Goal: Task Accomplishment & Management: Manage account settings

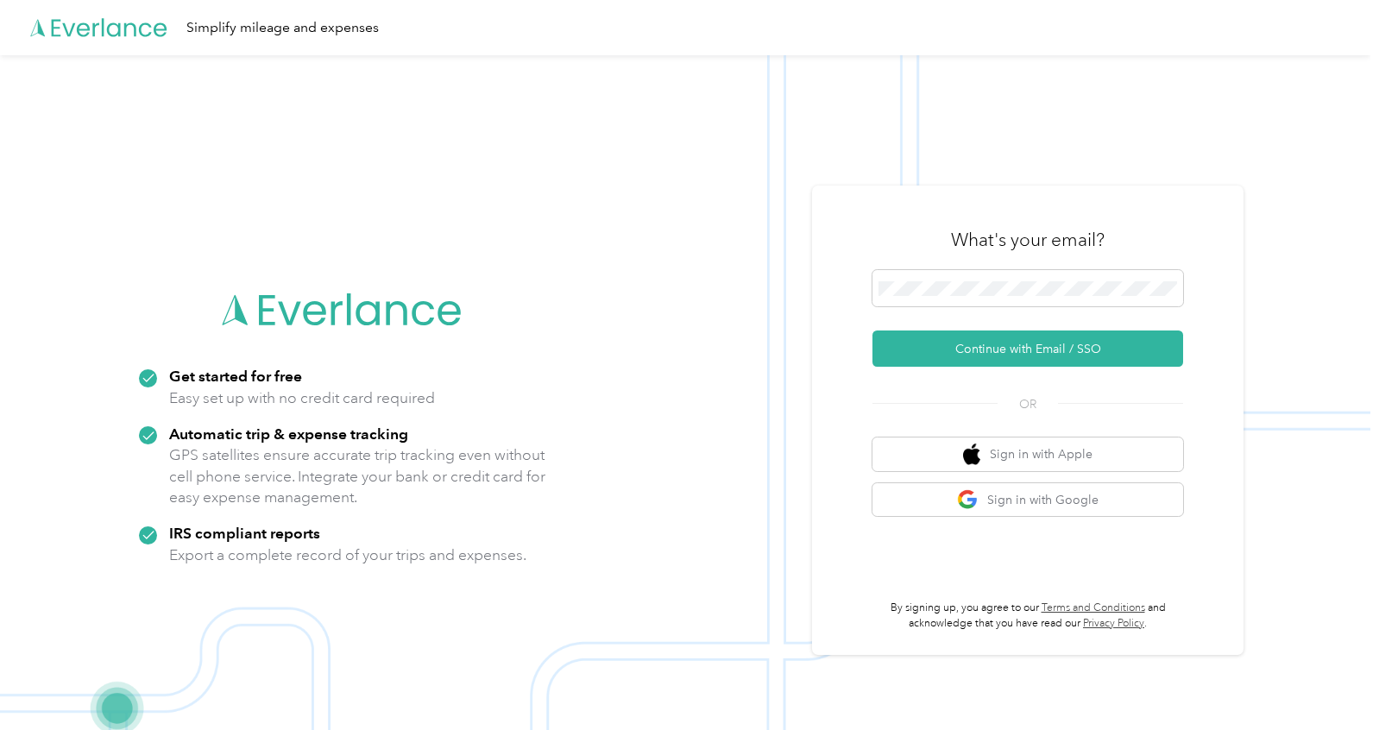
click at [911, 327] on form "Continue with Email / SSO" at bounding box center [1027, 318] width 311 height 97
click at [911, 355] on button "Continue with Email / SSO" at bounding box center [1027, 349] width 311 height 36
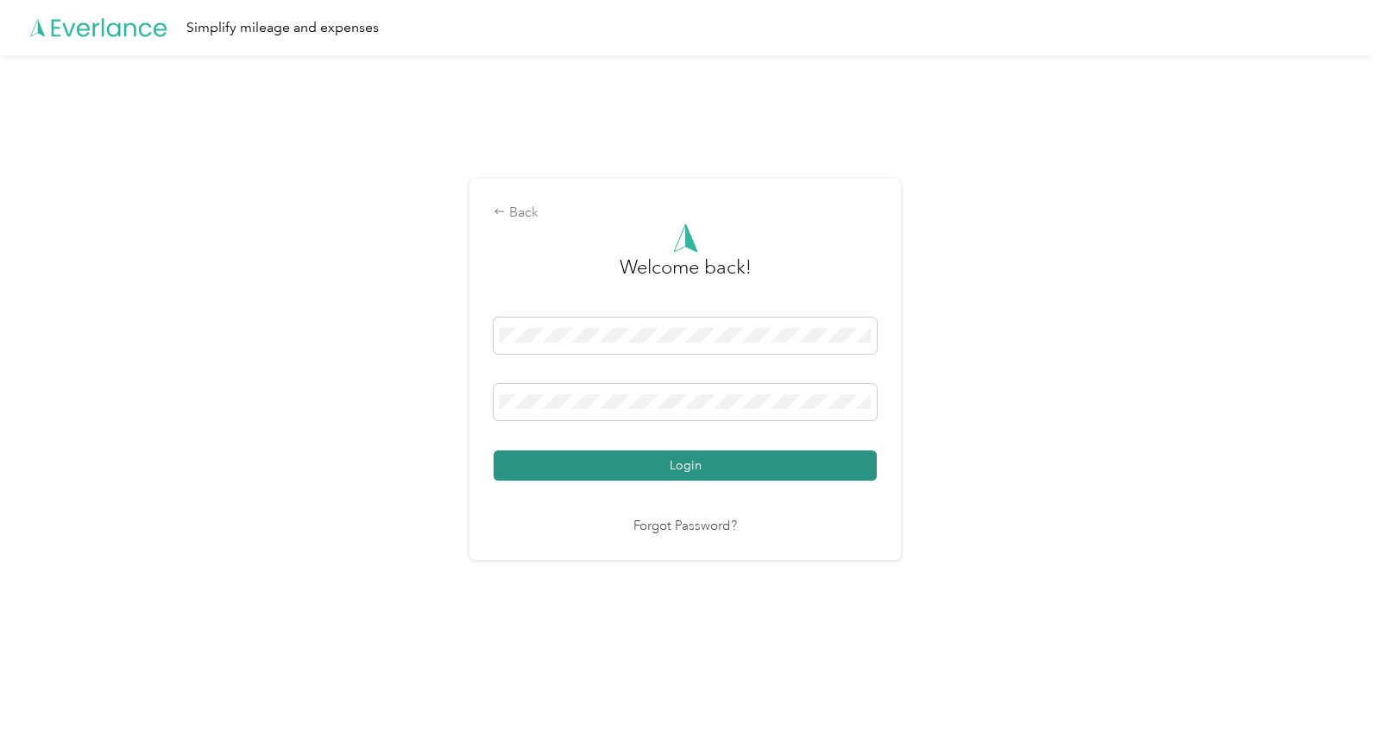
click at [718, 471] on button "Login" at bounding box center [685, 465] width 383 height 30
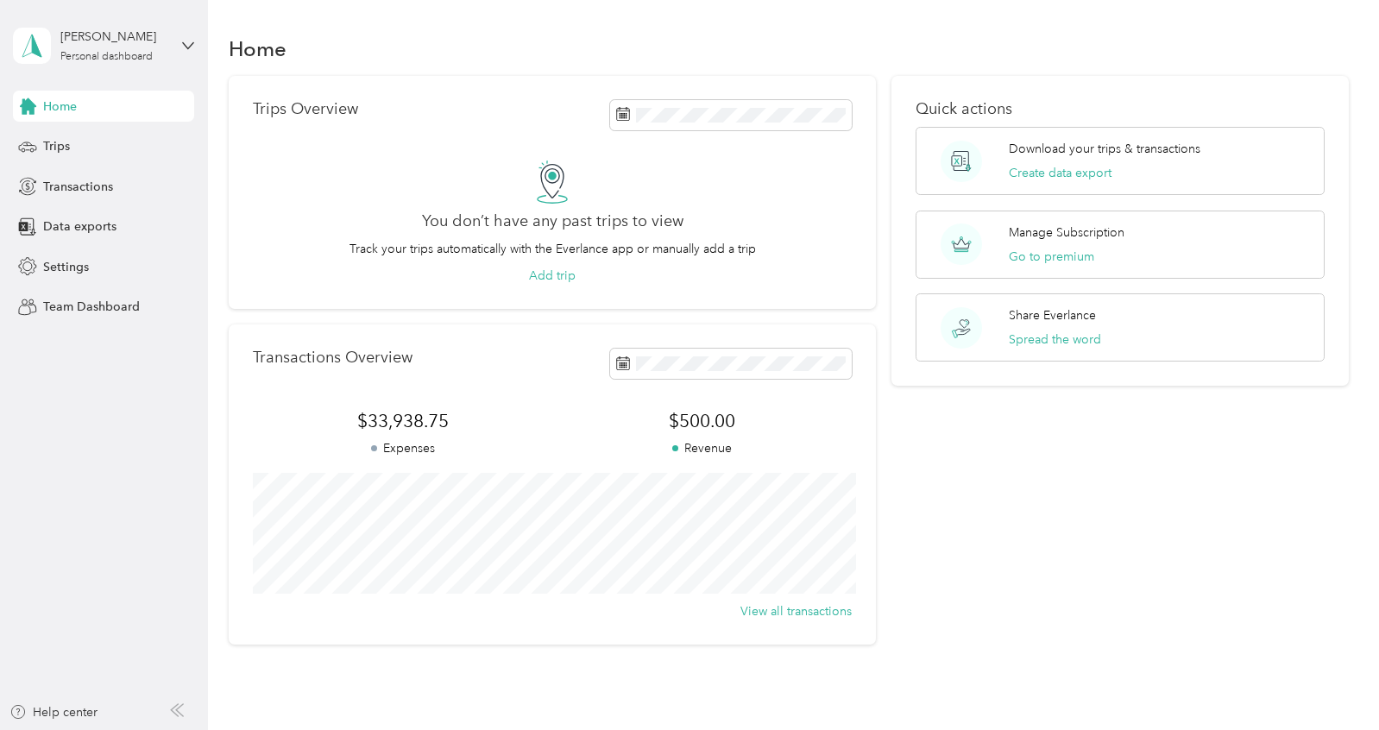
click at [1015, 597] on div "Quick actions Download your trips & transactions Create data export Manage Subs…" at bounding box center [1120, 361] width 458 height 570
click at [90, 201] on div "Transactions" at bounding box center [103, 186] width 181 height 31
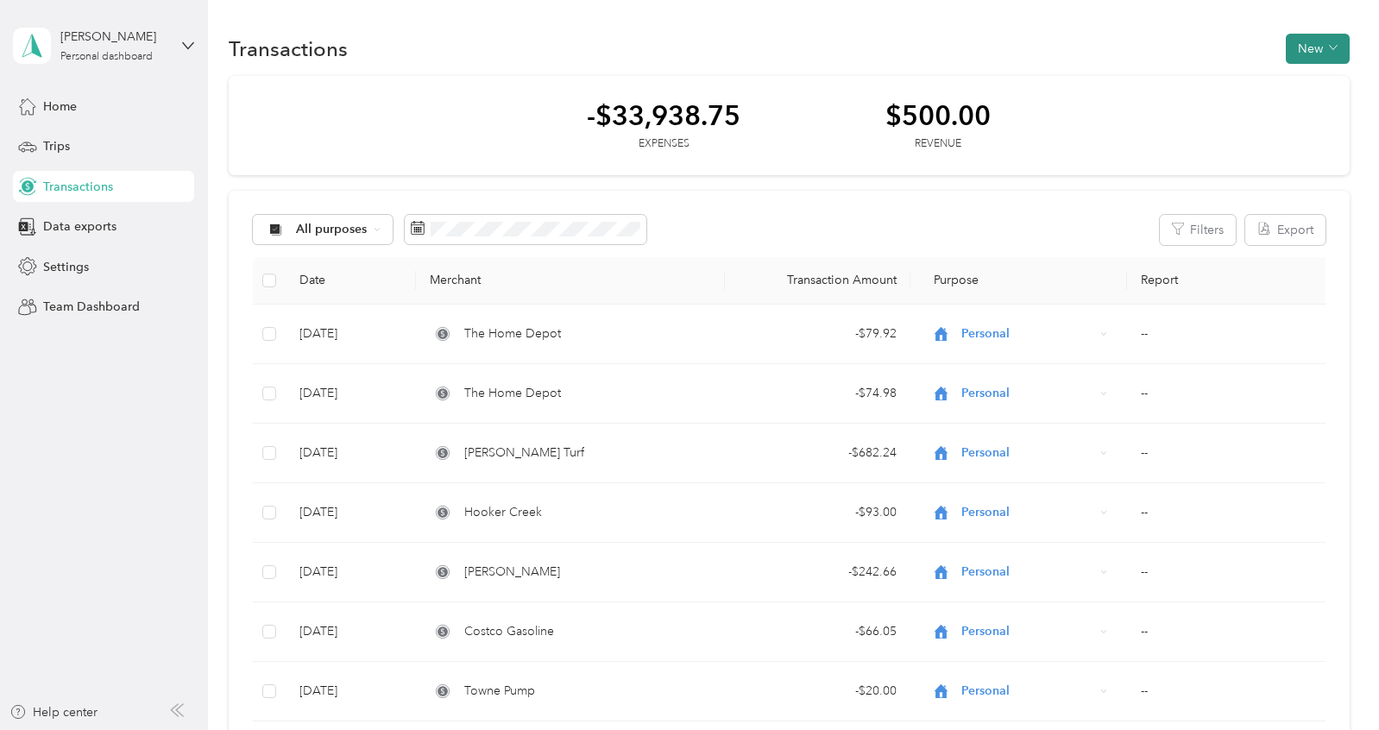
click at [1334, 53] on button "New" at bounding box center [1318, 49] width 64 height 30
click at [1325, 82] on span "Expense" at bounding box center [1322, 81] width 47 height 18
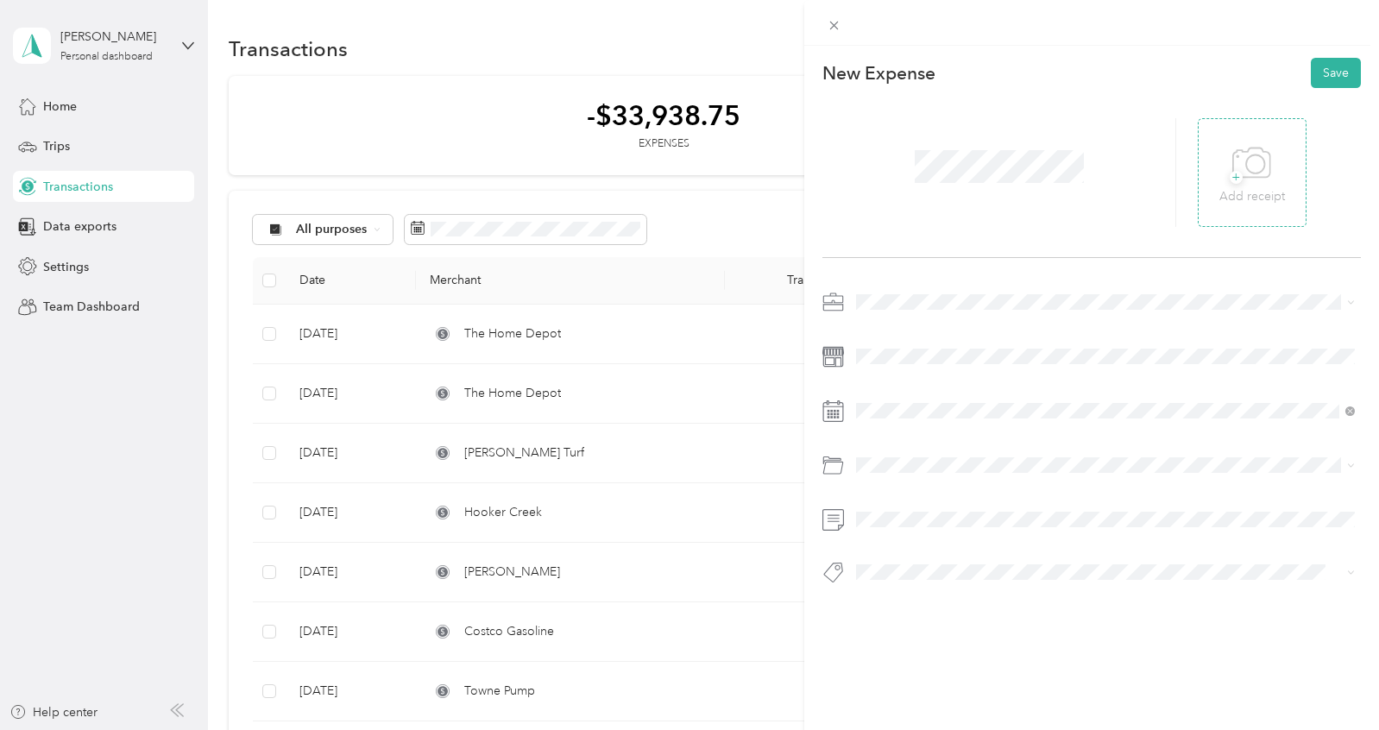
click at [1213, 199] on div "+ Add receipt" at bounding box center [1252, 172] width 109 height 109
click at [1270, 169] on icon at bounding box center [1251, 163] width 39 height 47
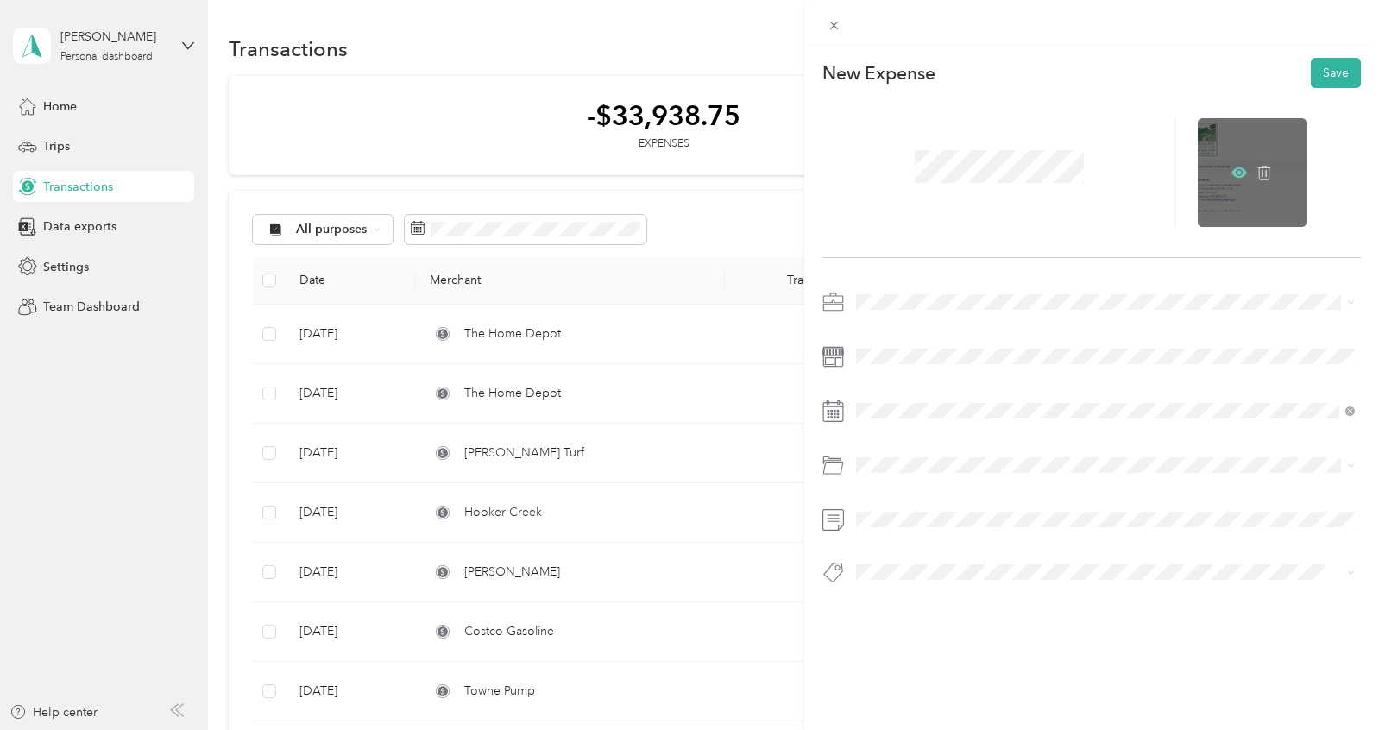
click at [1241, 169] on icon at bounding box center [1239, 172] width 16 height 10
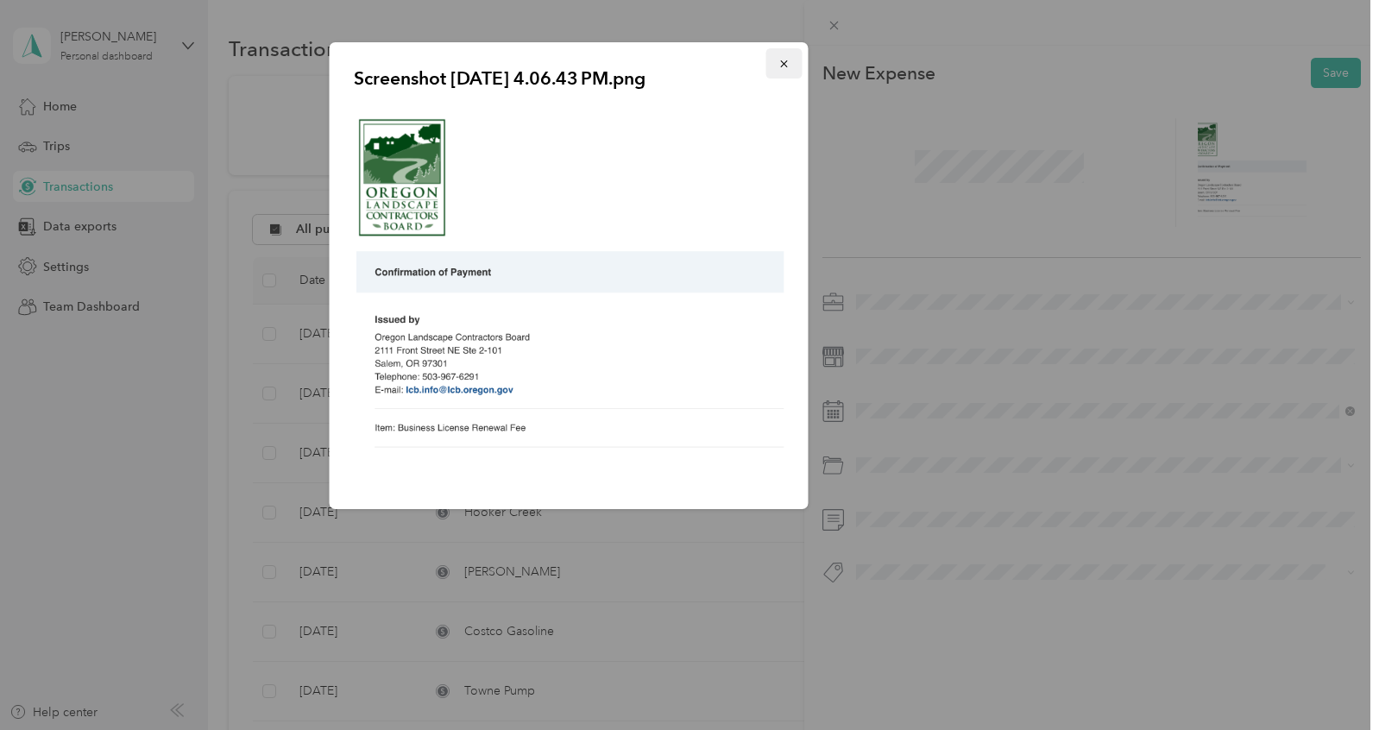
click at [779, 67] on icon "button" at bounding box center [784, 64] width 12 height 12
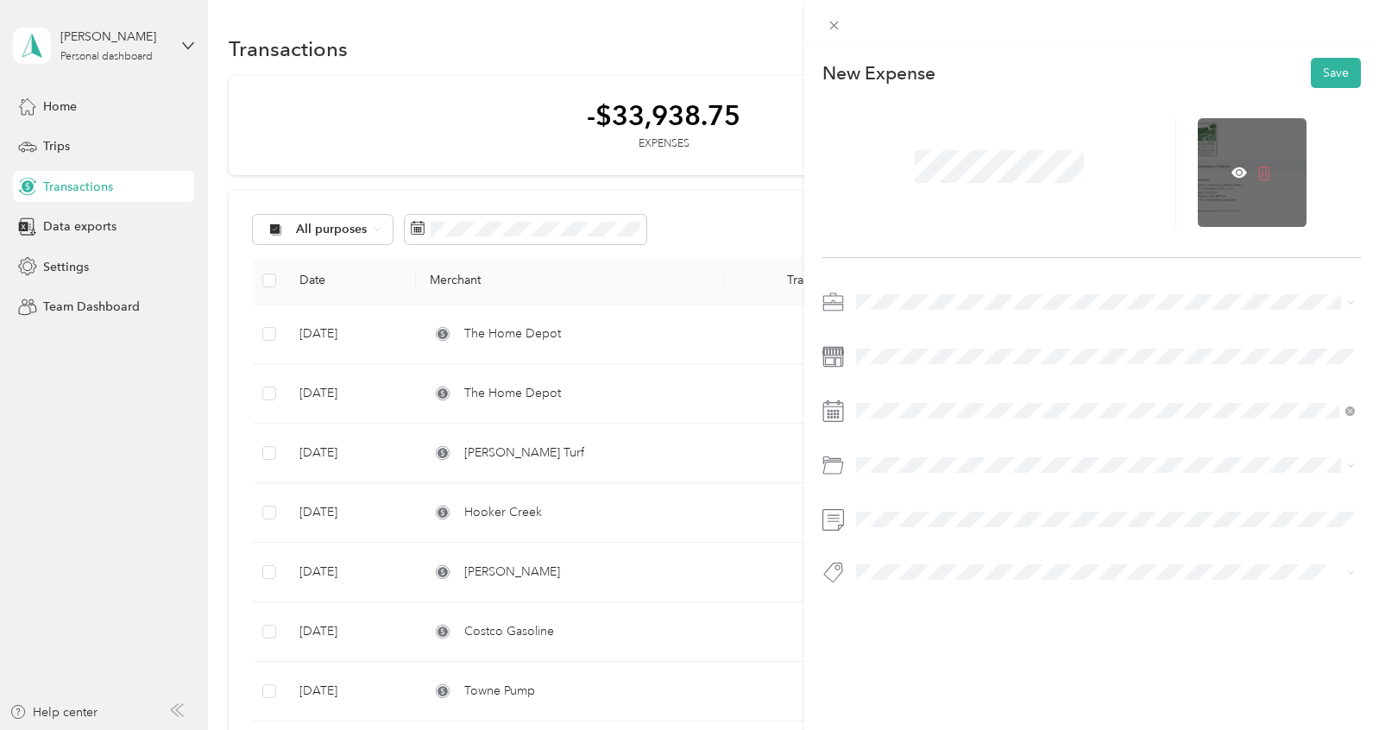
click at [1266, 167] on icon at bounding box center [1264, 173] width 13 height 15
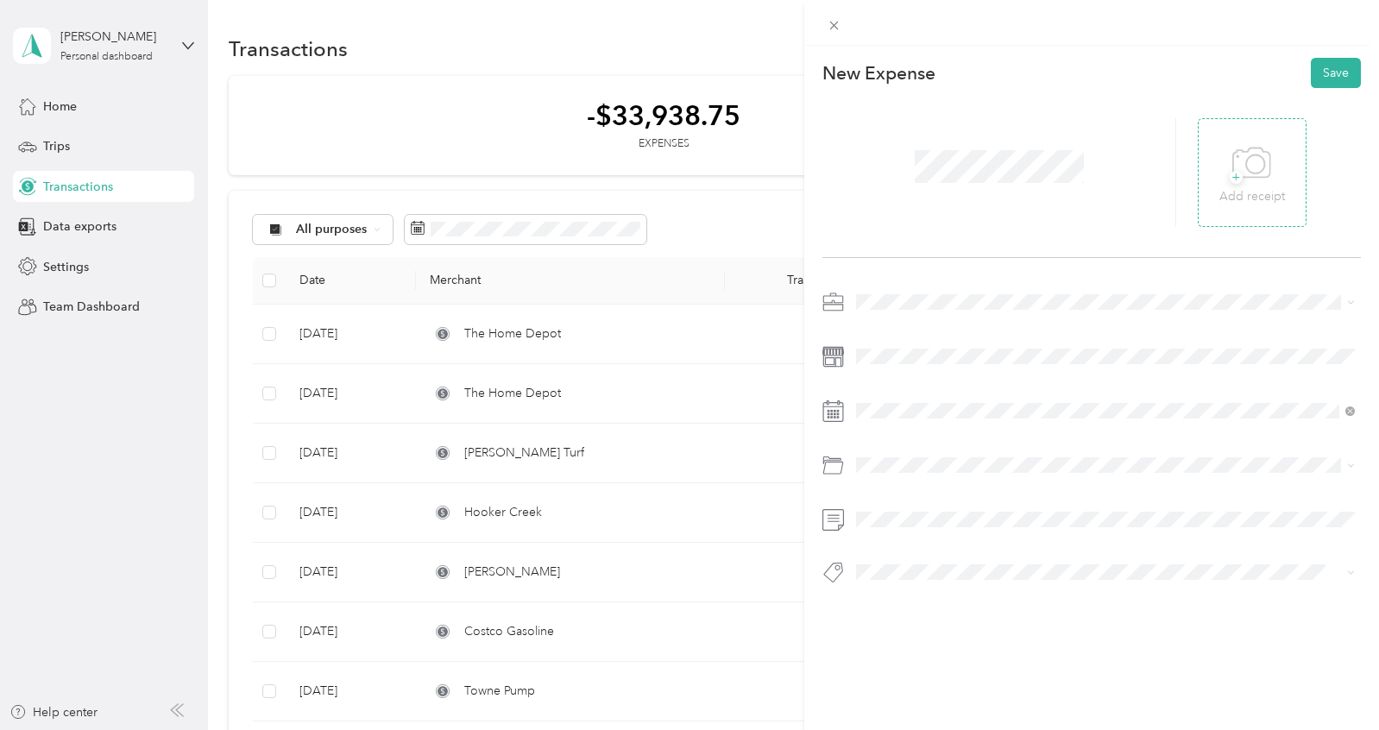
click at [1245, 167] on icon at bounding box center [1251, 163] width 39 height 47
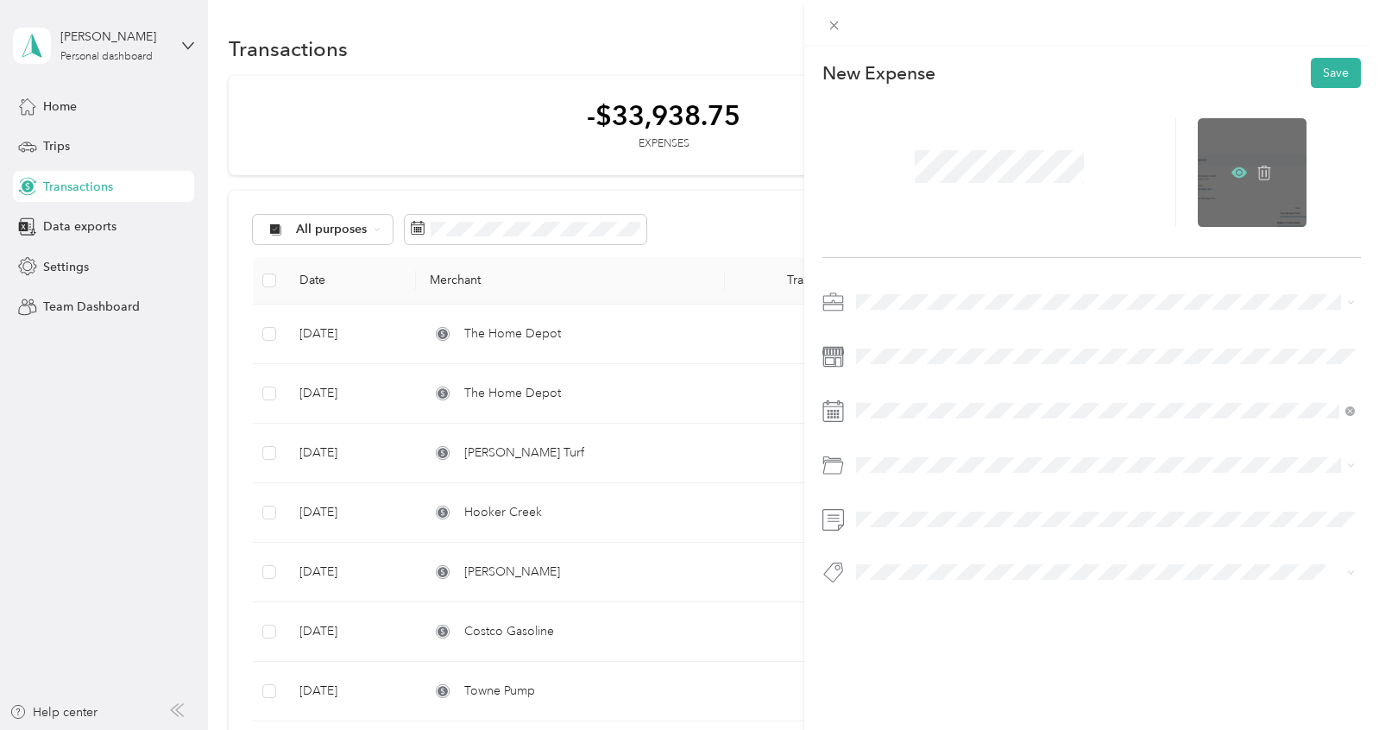
click at [1241, 172] on icon at bounding box center [1239, 172] width 5 height 5
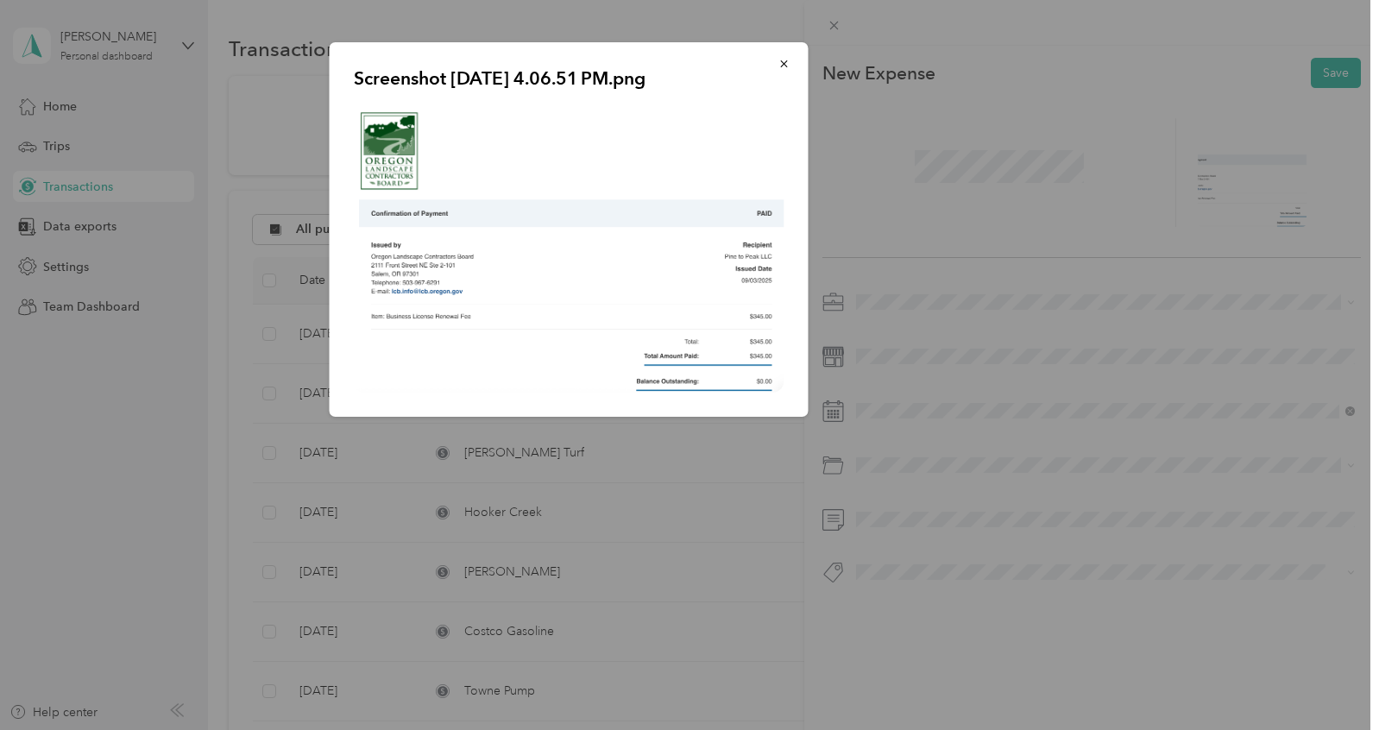
click at [1031, 417] on div "Screenshot 2025-09-03 at 4.06.51 PM.png" at bounding box center [928, 232] width 479 height 380
click at [881, 362] on div "Screenshot 2025-09-03 at 4.06.51 PM.png" at bounding box center [928, 232] width 479 height 380
click at [850, 274] on div "Screenshot 2025-09-03 at 4.06.51 PM.png" at bounding box center [928, 232] width 479 height 380
click at [784, 62] on icon "button" at bounding box center [784, 64] width 12 height 12
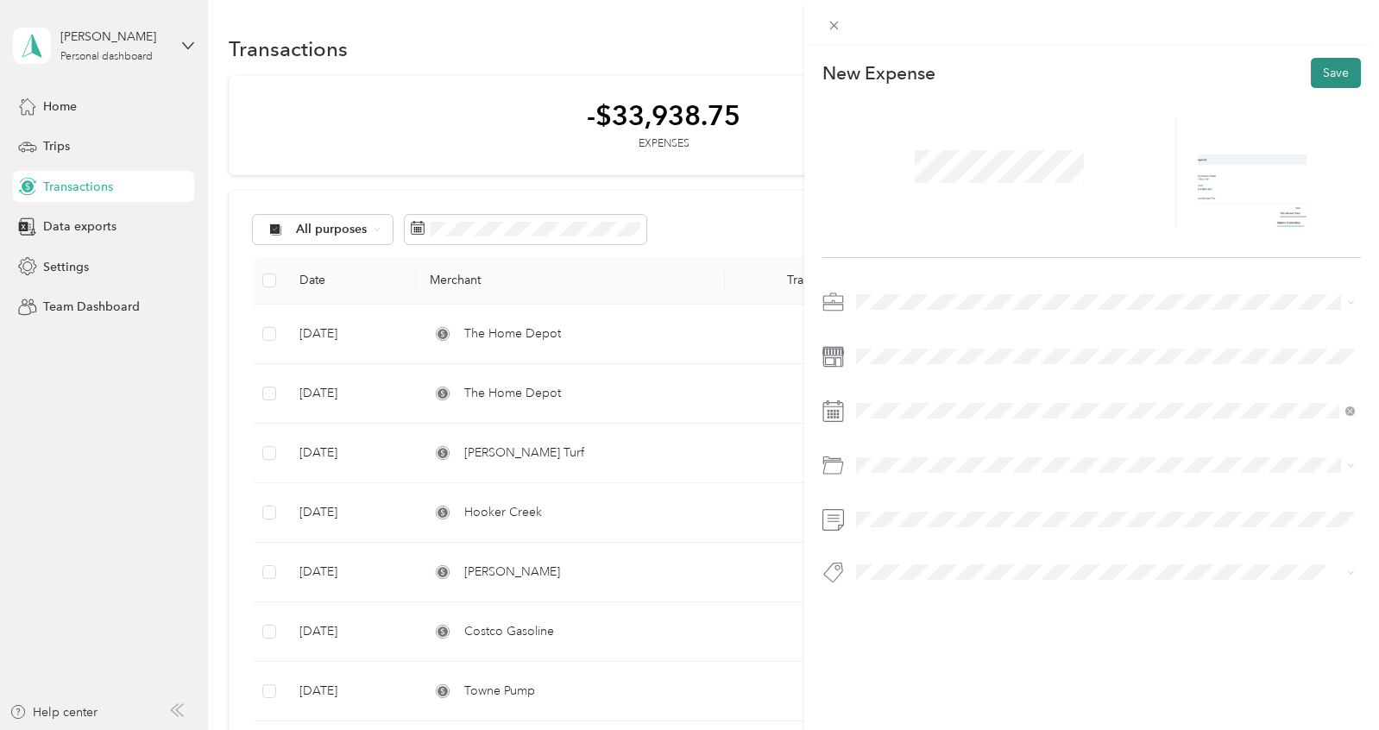
click at [1348, 76] on button "Save" at bounding box center [1336, 73] width 50 height 30
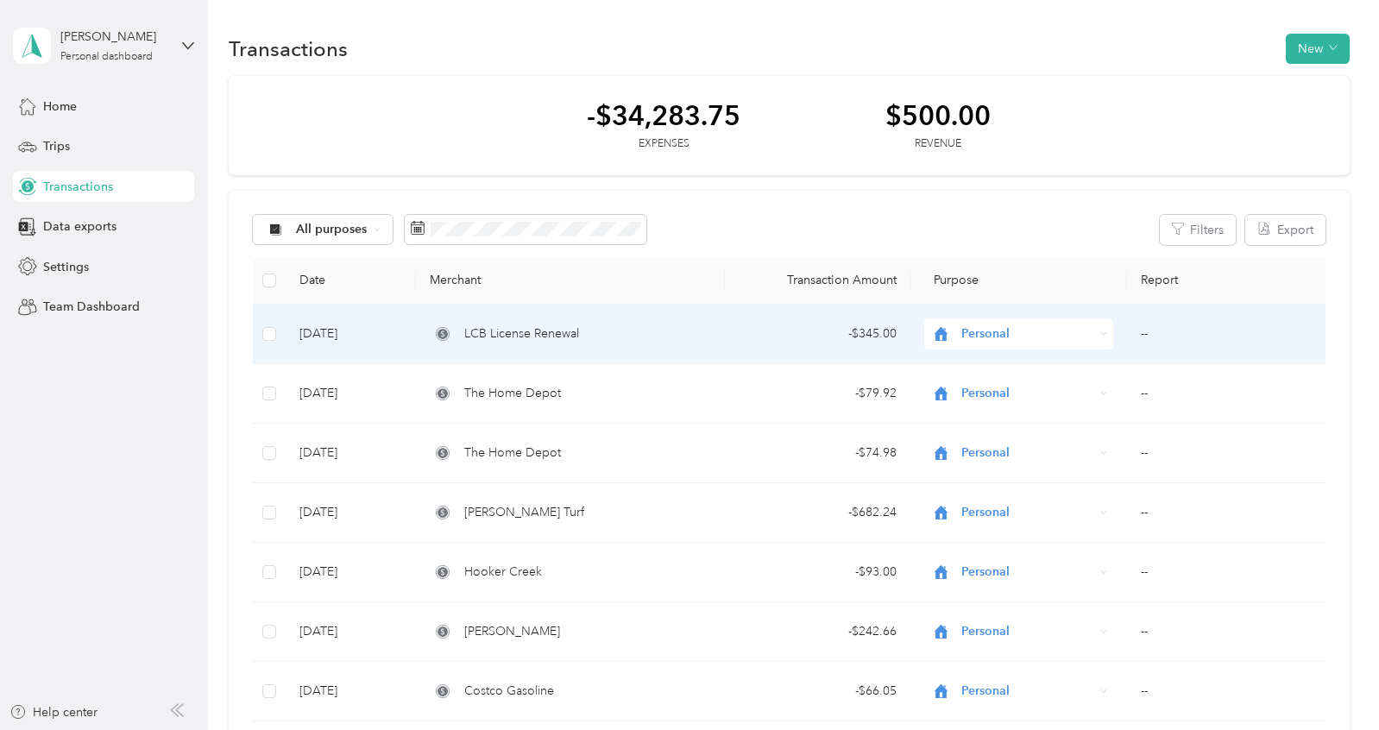
click at [686, 338] on div "LCB License Renewal" at bounding box center [570, 333] width 281 height 19
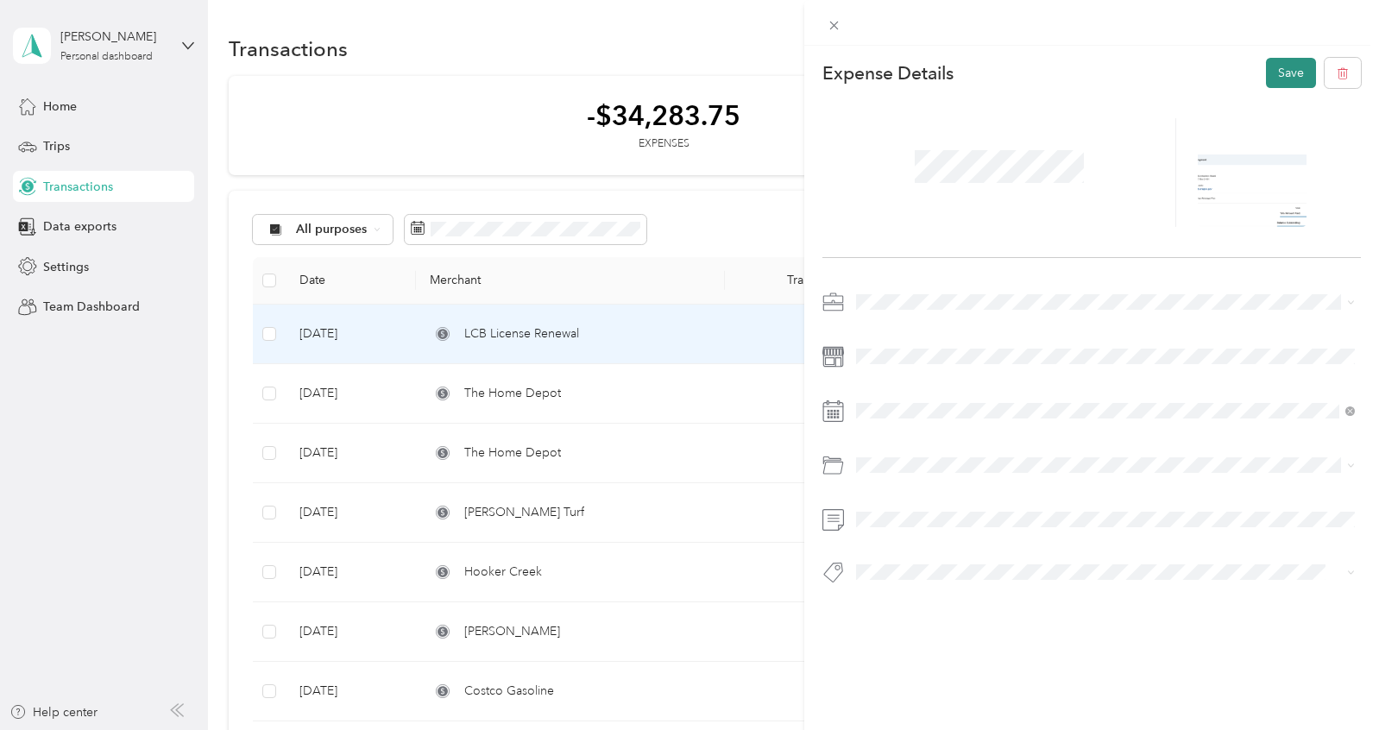
click at [1292, 80] on button "Save" at bounding box center [1291, 73] width 50 height 30
